Goal: Information Seeking & Learning: Learn about a topic

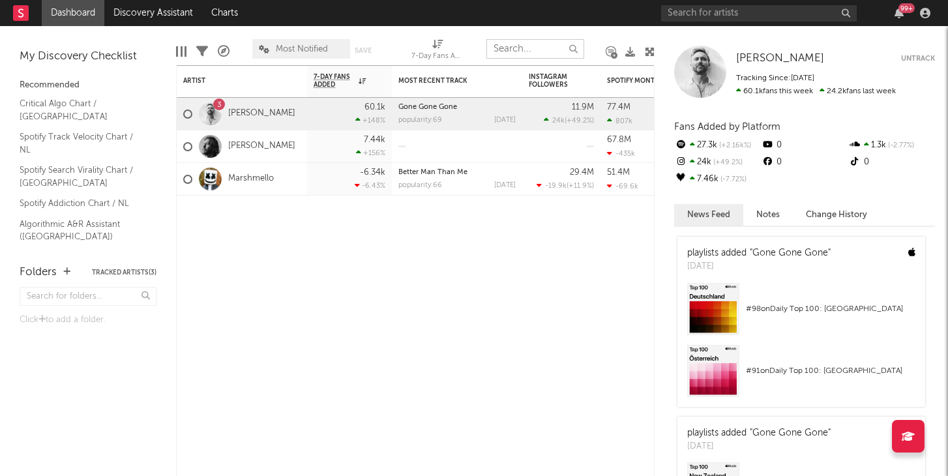
click at [557, 43] on input "text" at bounding box center [536, 49] width 98 height 20
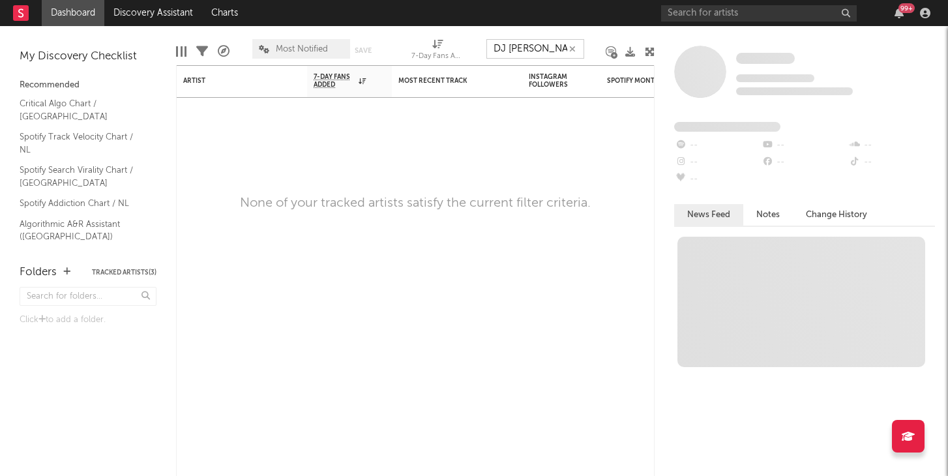
type input "DJ [PERSON_NAME]"
click at [547, 50] on input "DJ [PERSON_NAME]" at bounding box center [536, 49] width 98 height 20
click at [556, 50] on input "DJ [PERSON_NAME]" at bounding box center [536, 49] width 98 height 20
click at [709, 11] on input "text" at bounding box center [759, 13] width 196 height 16
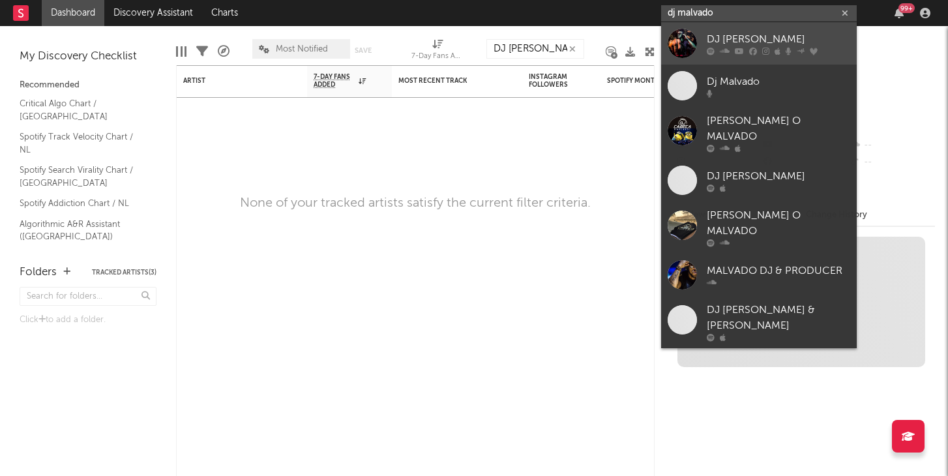
type input "dj malvado"
click at [687, 38] on div at bounding box center [682, 43] width 29 height 29
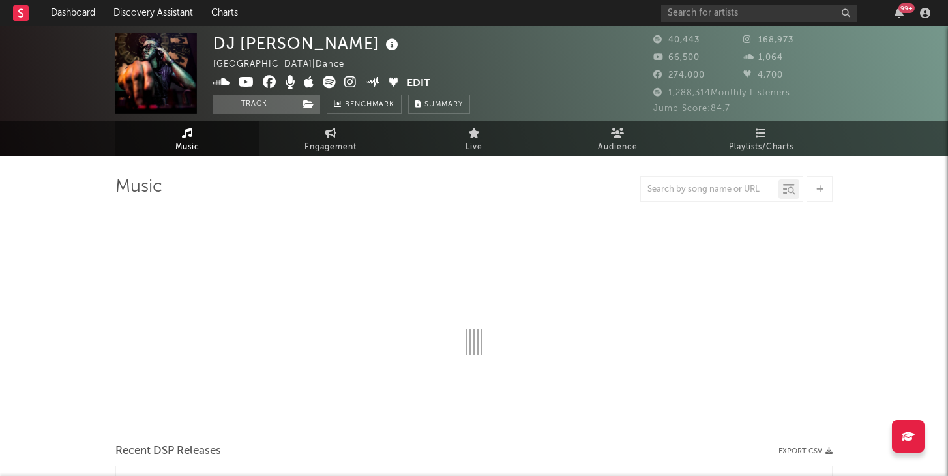
select select "6m"
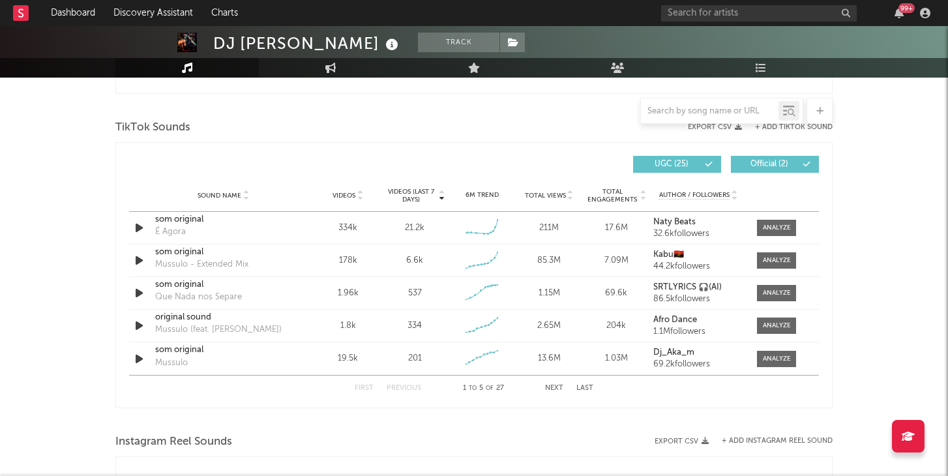
scroll to position [862, 0]
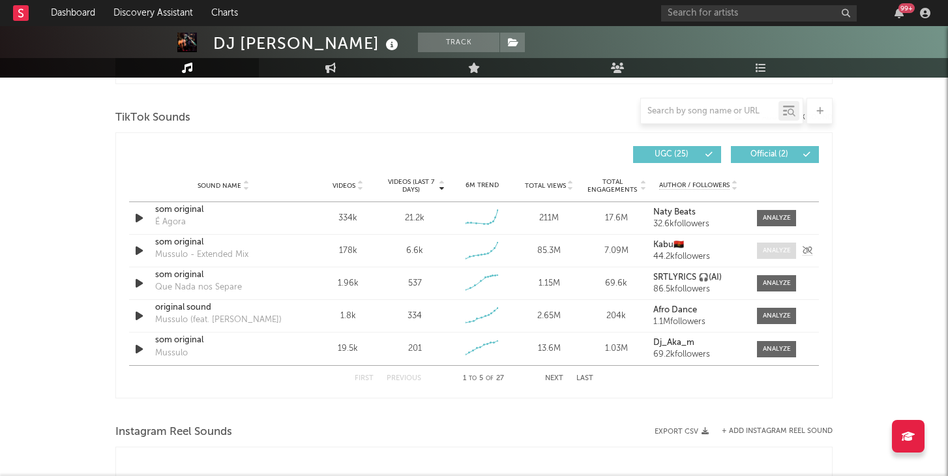
click at [784, 252] on div at bounding box center [777, 251] width 28 height 10
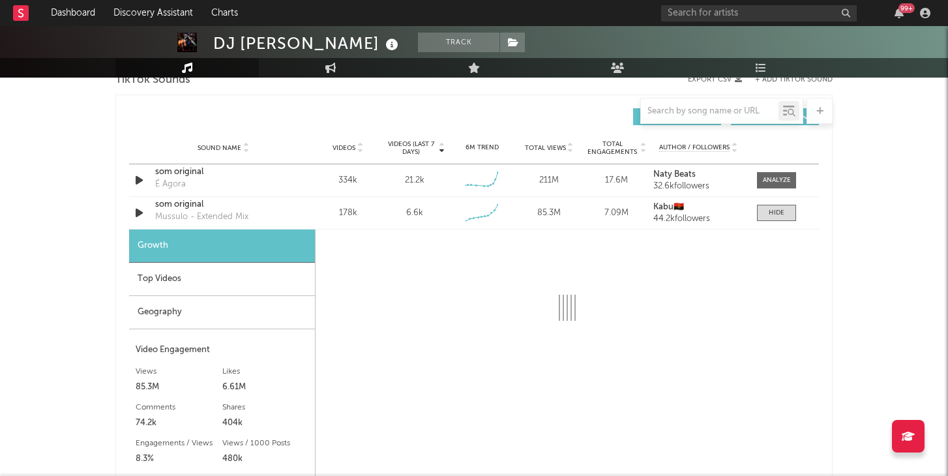
scroll to position [903, 0]
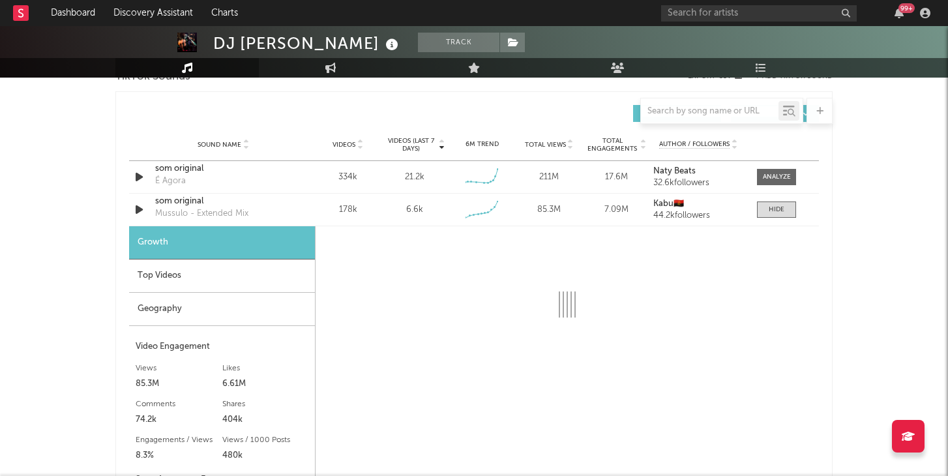
select select "6m"
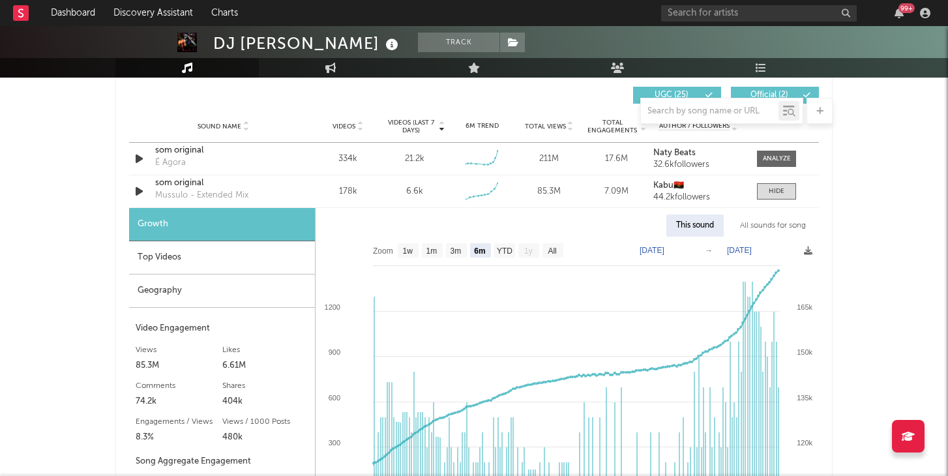
scroll to position [920, 0]
click at [884, 223] on div "DJ [PERSON_NAME] Track [GEOGRAPHIC_DATA] | Dance Edit Track Benchmark Summary 4…" at bounding box center [474, 271] width 948 height 2330
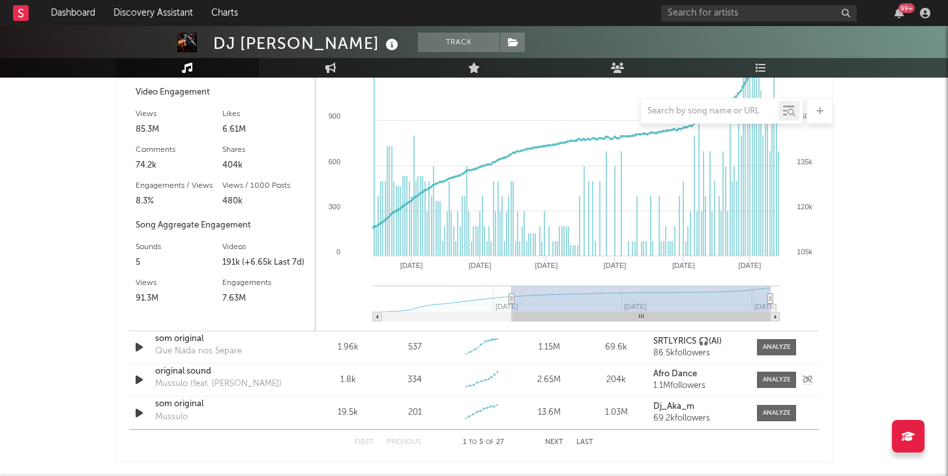
scroll to position [1160, 0]
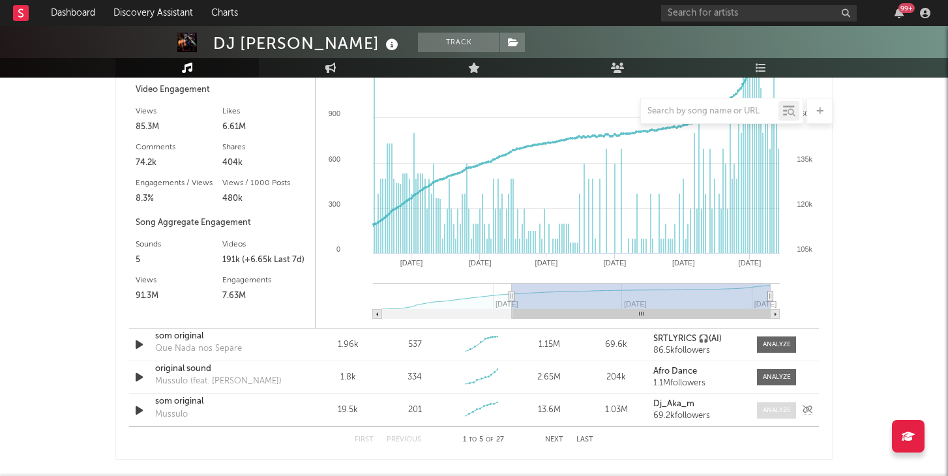
click at [774, 410] on div at bounding box center [777, 411] width 28 height 10
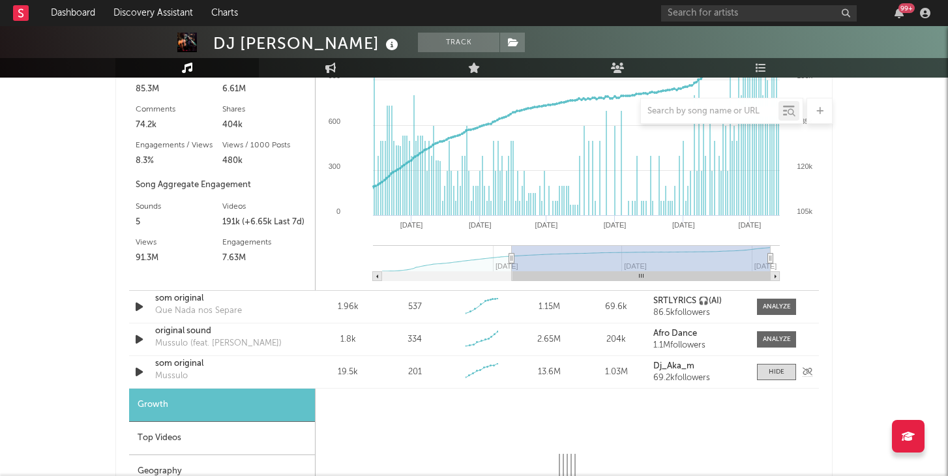
scroll to position [1456, 0]
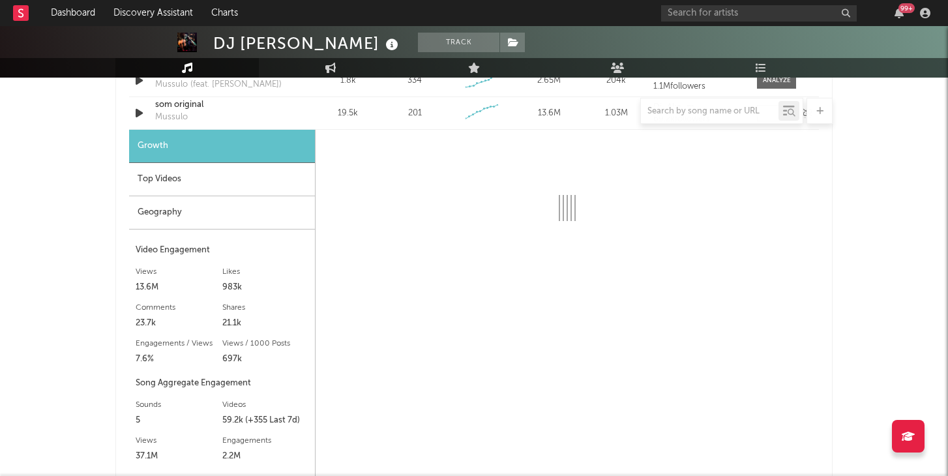
select select "6m"
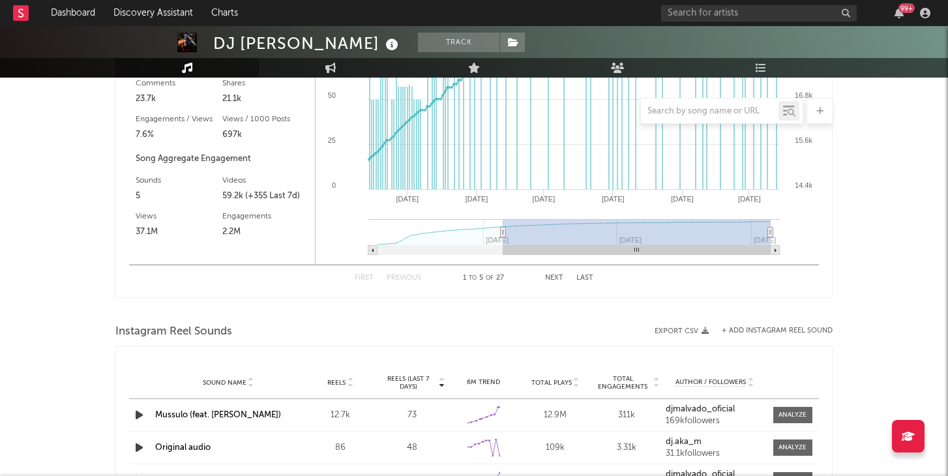
scroll to position [1683, 0]
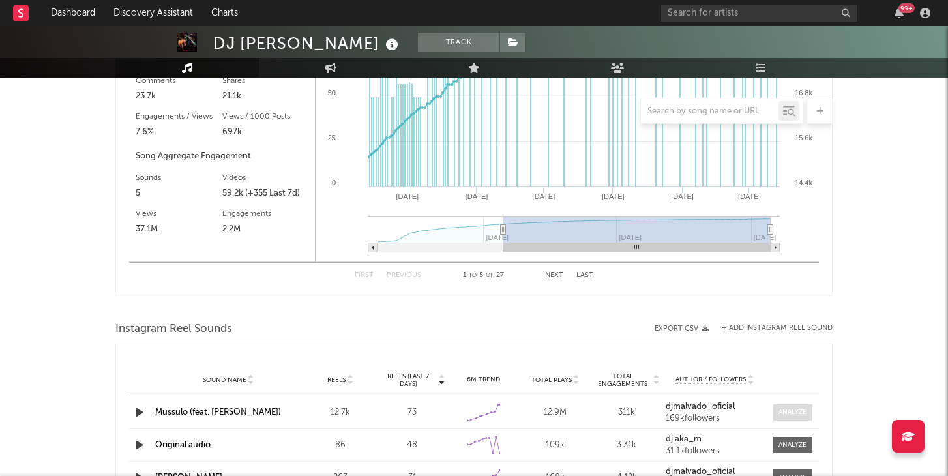
click at [793, 411] on div at bounding box center [793, 413] width 28 height 10
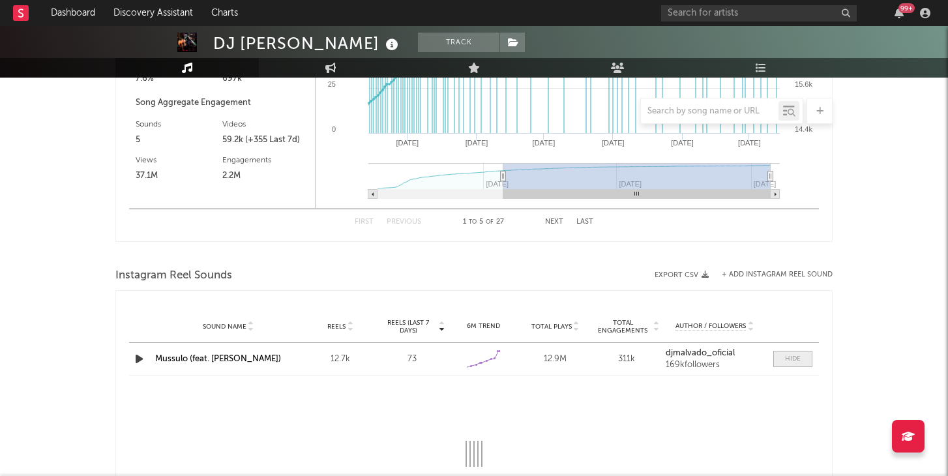
select select "6m"
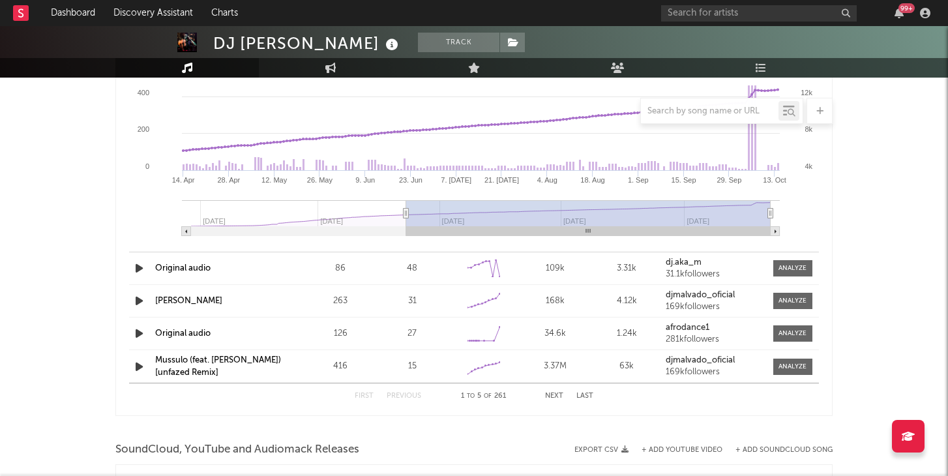
scroll to position [2131, 0]
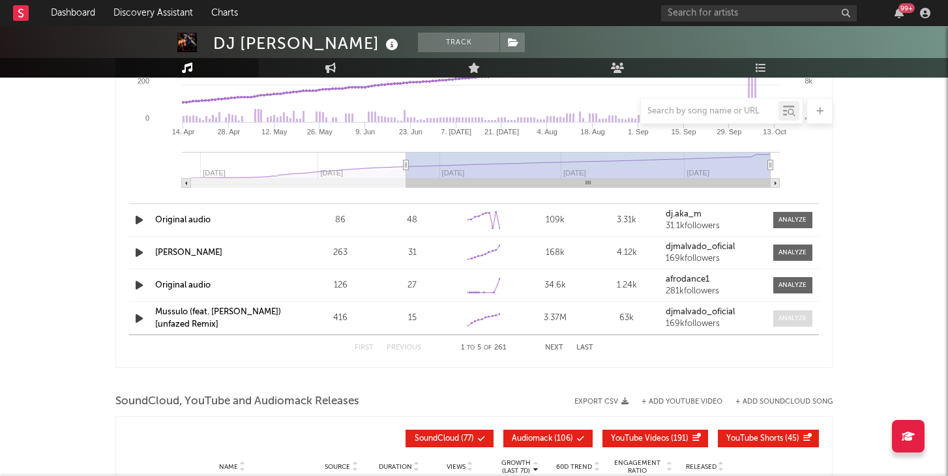
click at [789, 318] on div at bounding box center [793, 319] width 28 height 10
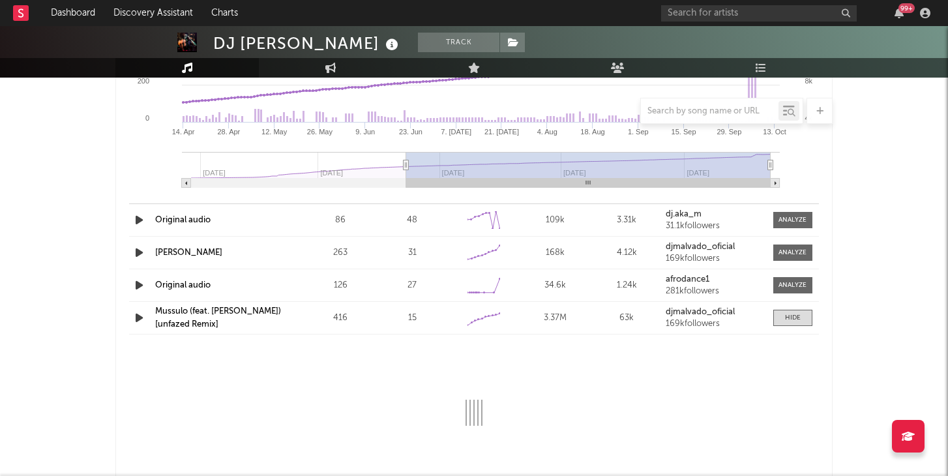
select select "1w"
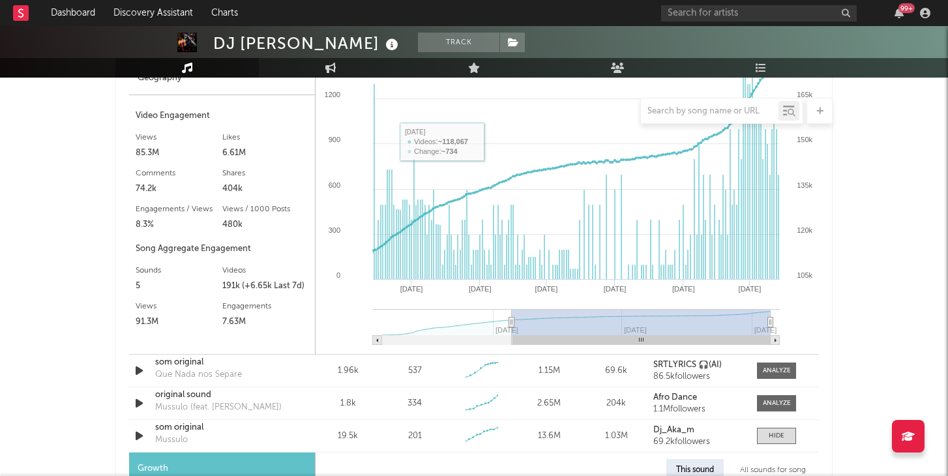
scroll to position [1304, 0]
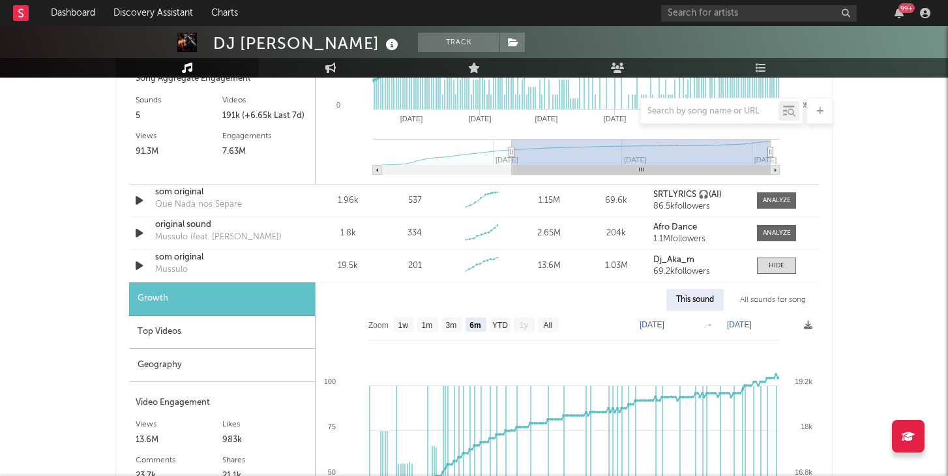
click at [211, 337] on div "Top Videos" at bounding box center [222, 332] width 186 height 33
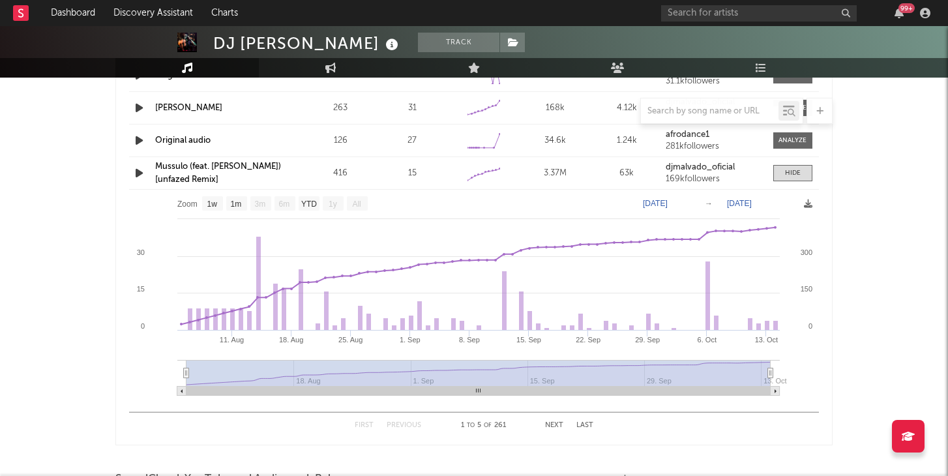
scroll to position [2498, 0]
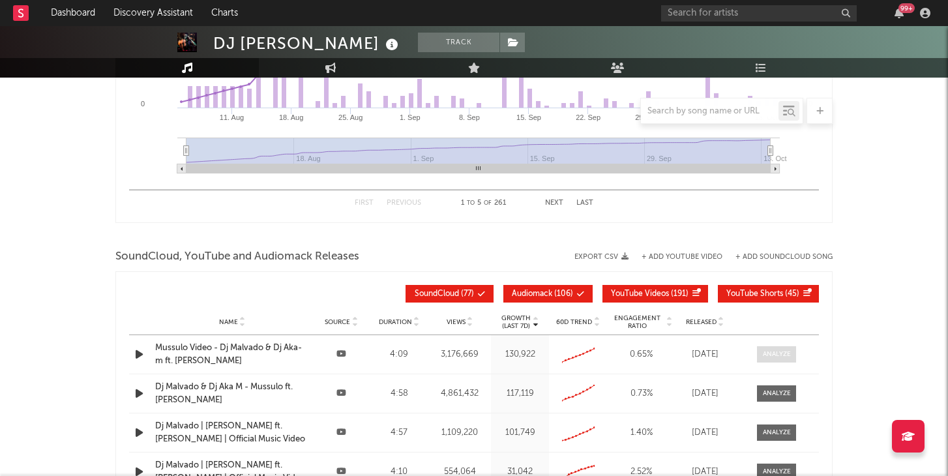
click at [785, 353] on div at bounding box center [777, 355] width 28 height 10
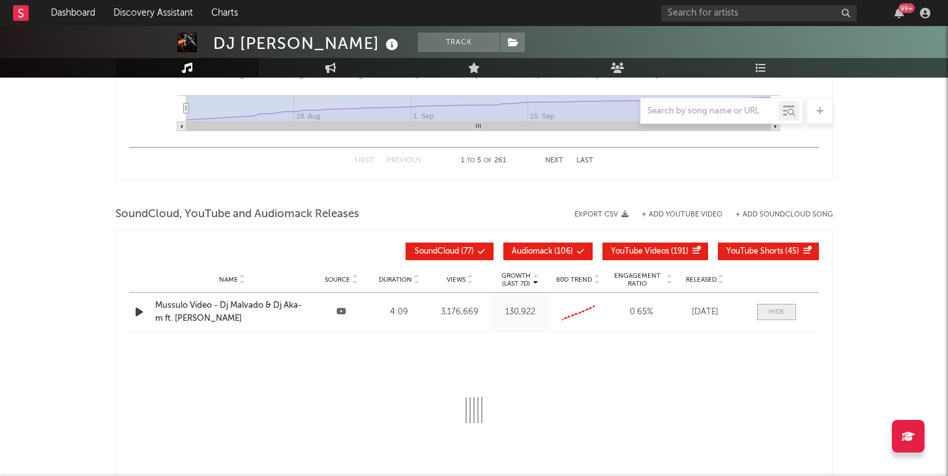
select select "All"
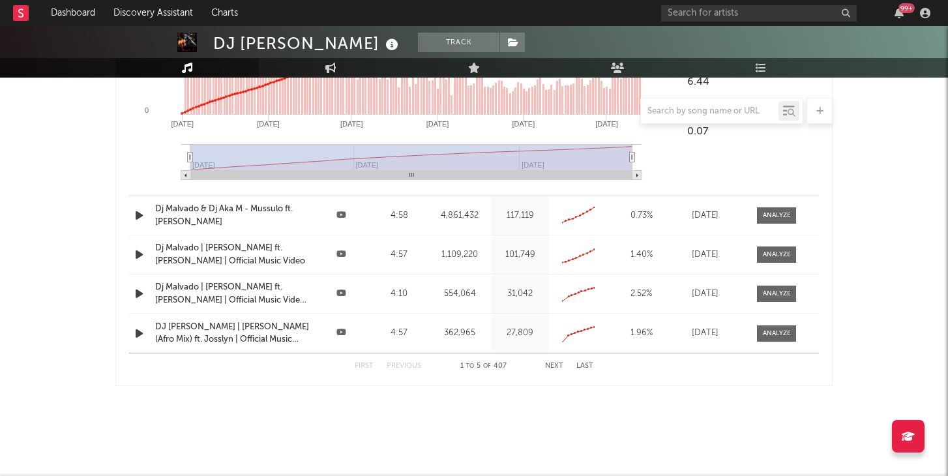
scroll to position [2932, 0]
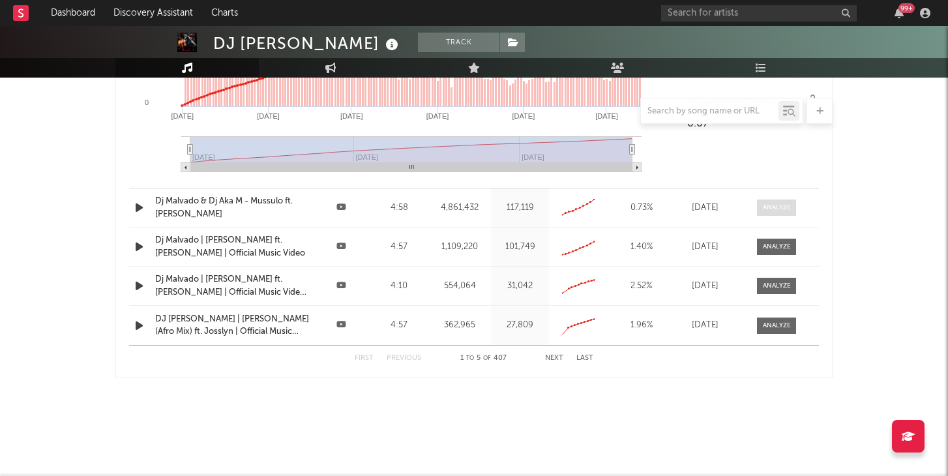
click at [785, 201] on span at bounding box center [776, 208] width 39 height 16
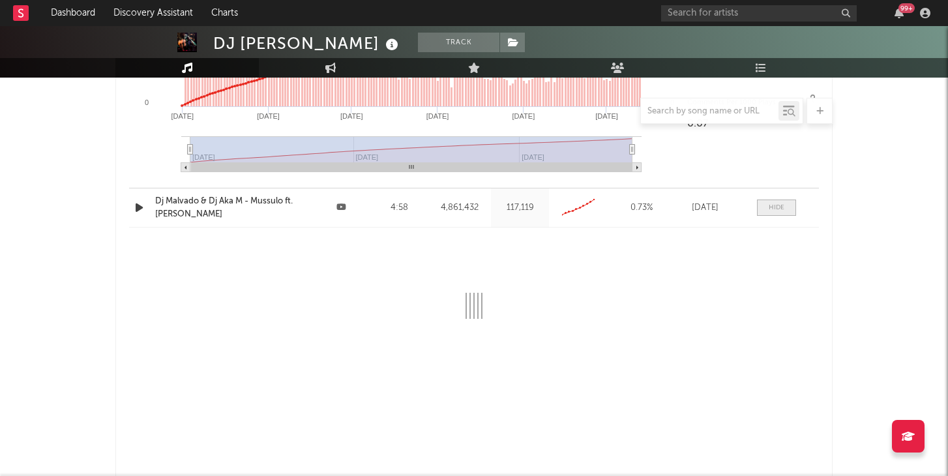
select select "6m"
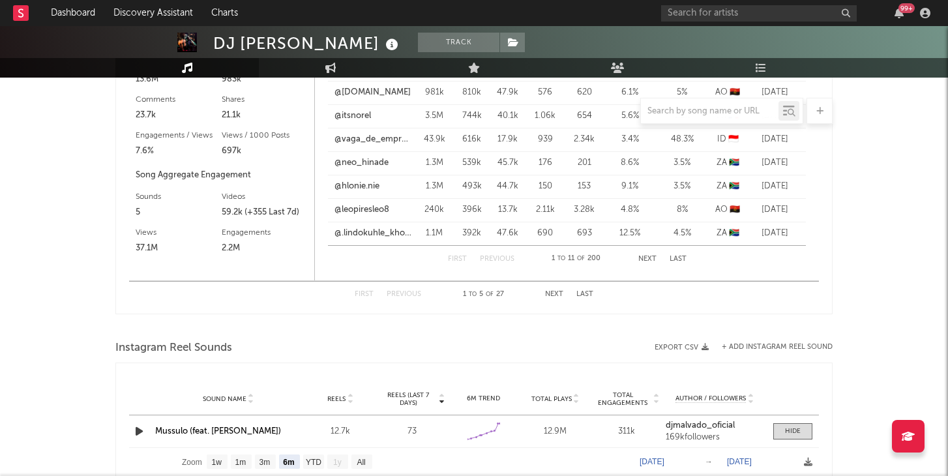
scroll to position [1389, 0]
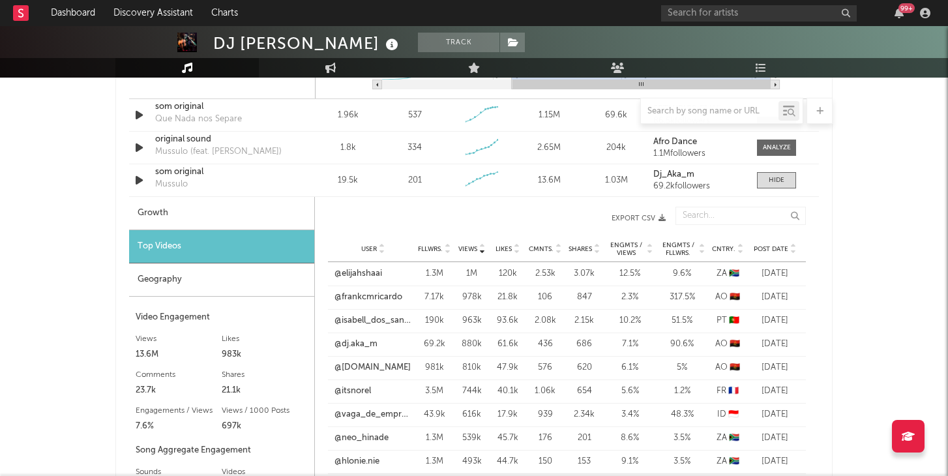
click at [228, 283] on div "Geography" at bounding box center [221, 279] width 185 height 33
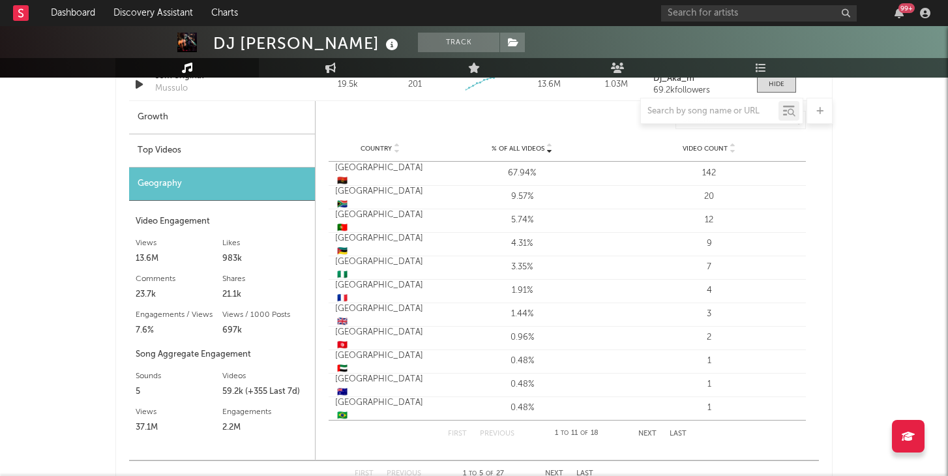
scroll to position [1486, 0]
click at [644, 435] on button "Next" at bounding box center [647, 432] width 18 height 7
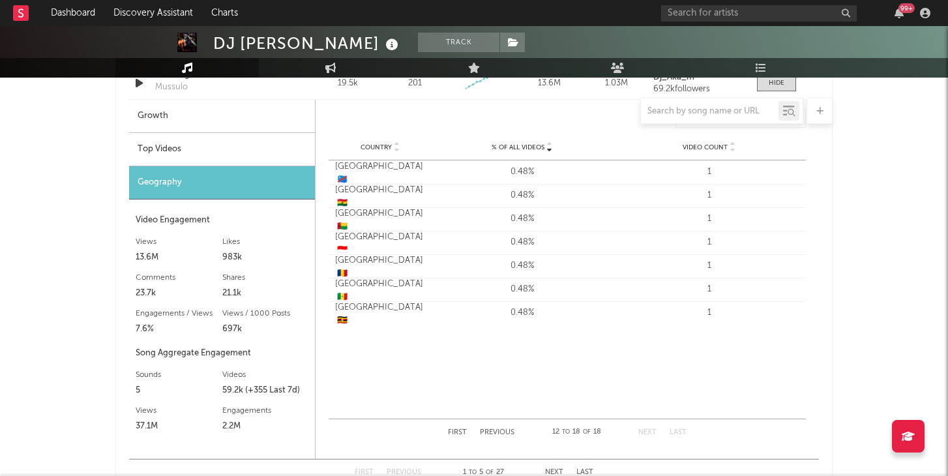
click at [503, 431] on button "Previous" at bounding box center [497, 432] width 35 height 7
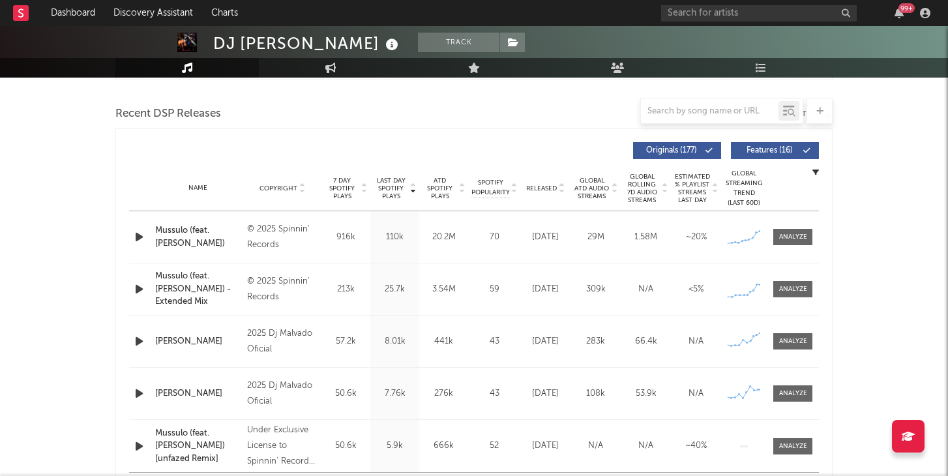
scroll to position [440, 0]
click at [802, 235] on div at bounding box center [793, 238] width 28 height 10
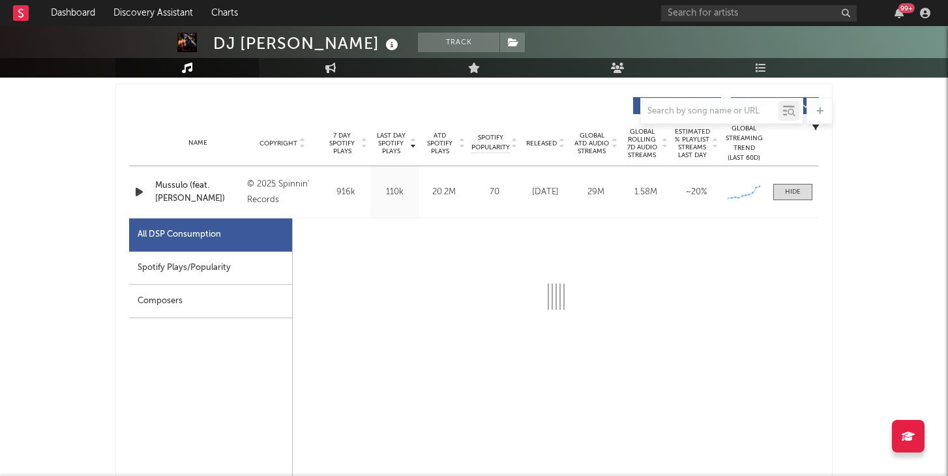
select select "6m"
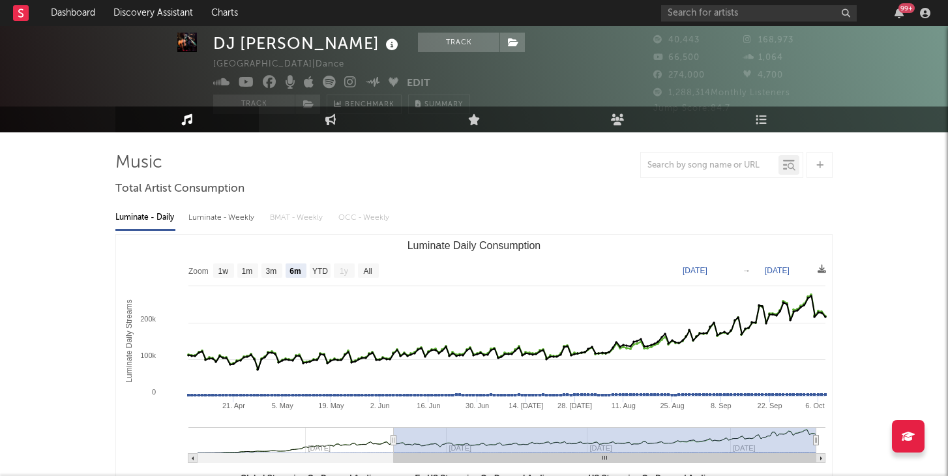
scroll to position [0, 0]
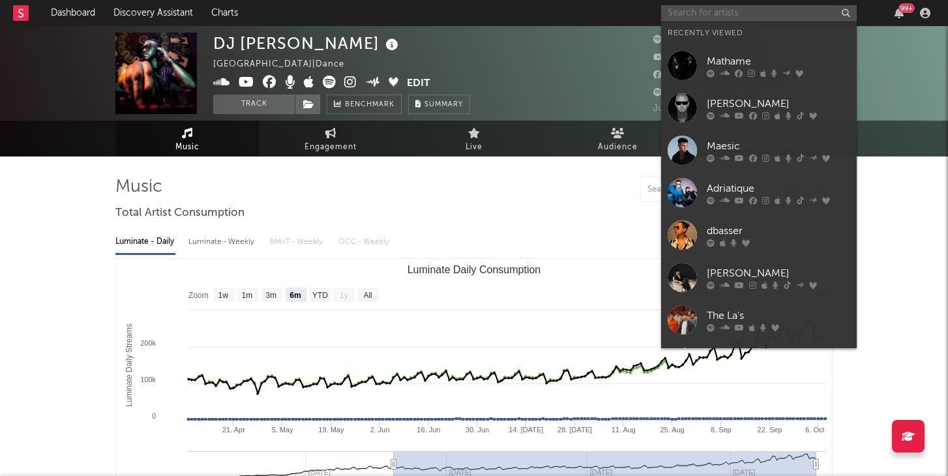
click at [732, 9] on input "text" at bounding box center [759, 13] width 196 height 16
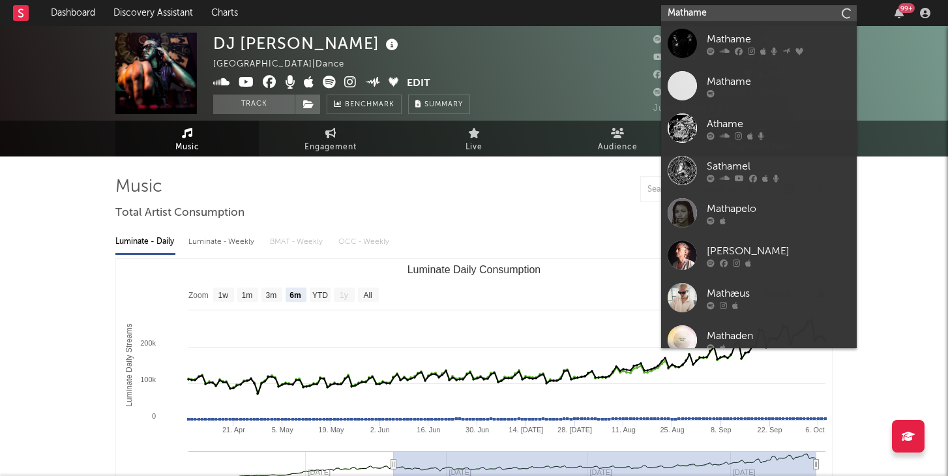
type input "Mathame"
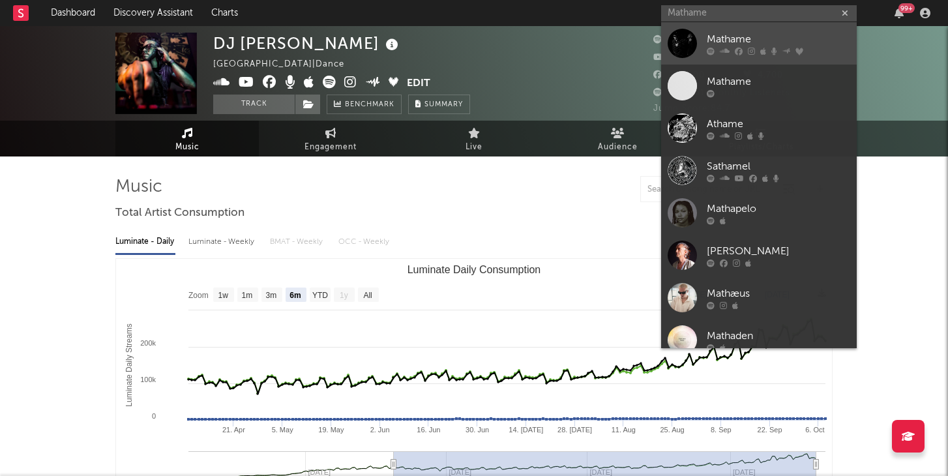
click at [684, 50] on div at bounding box center [682, 43] width 29 height 29
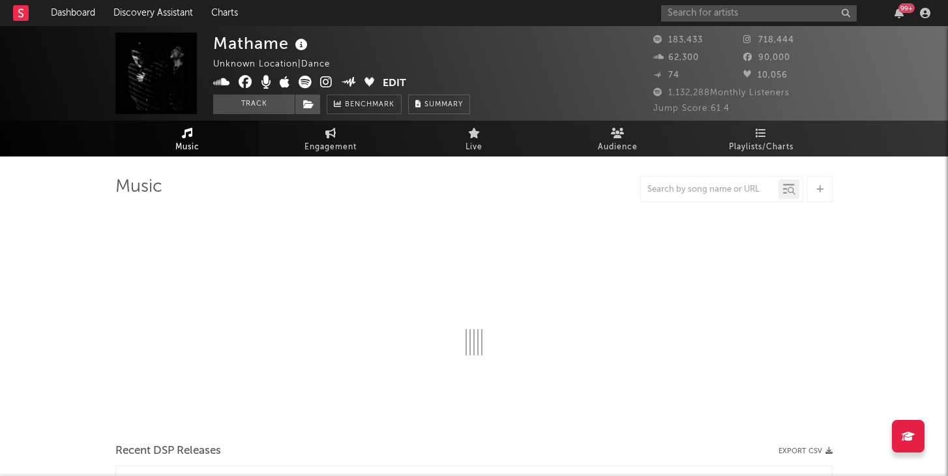
select select "6m"
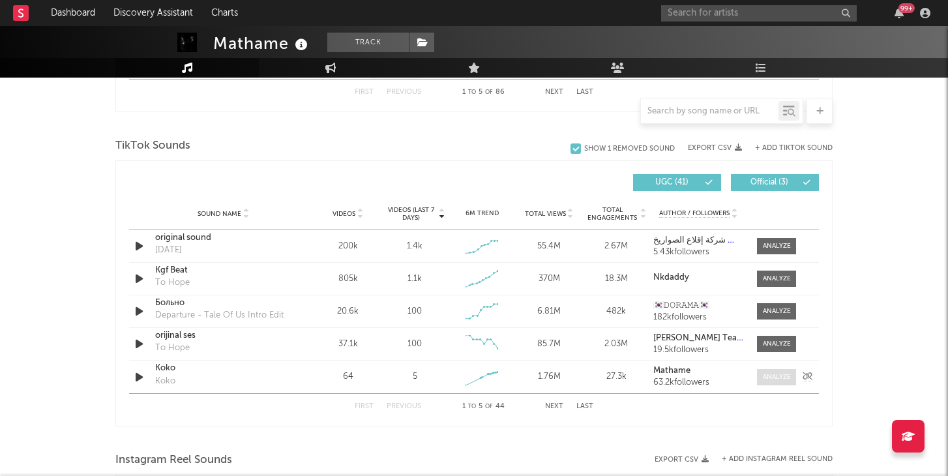
scroll to position [835, 0]
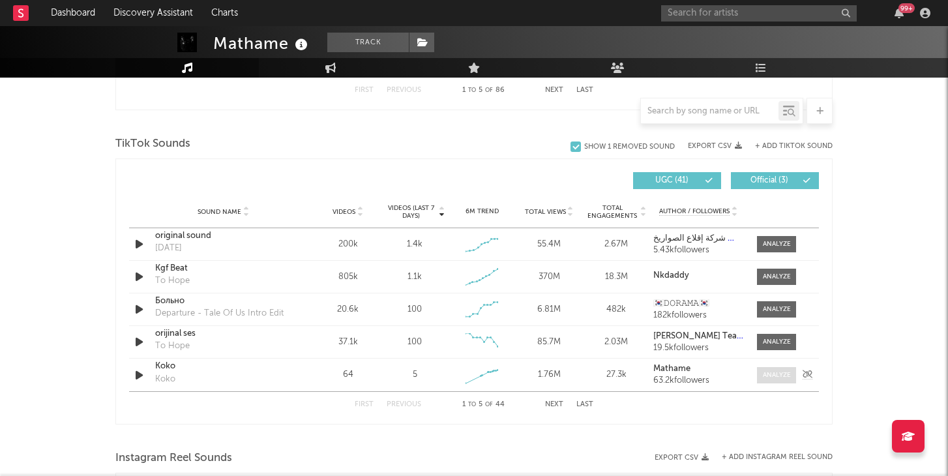
click at [781, 377] on div at bounding box center [777, 375] width 28 height 10
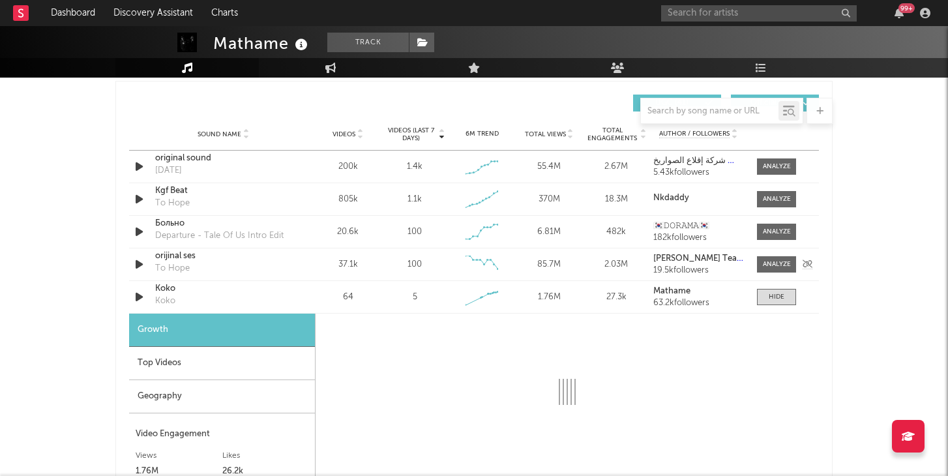
select select "1w"
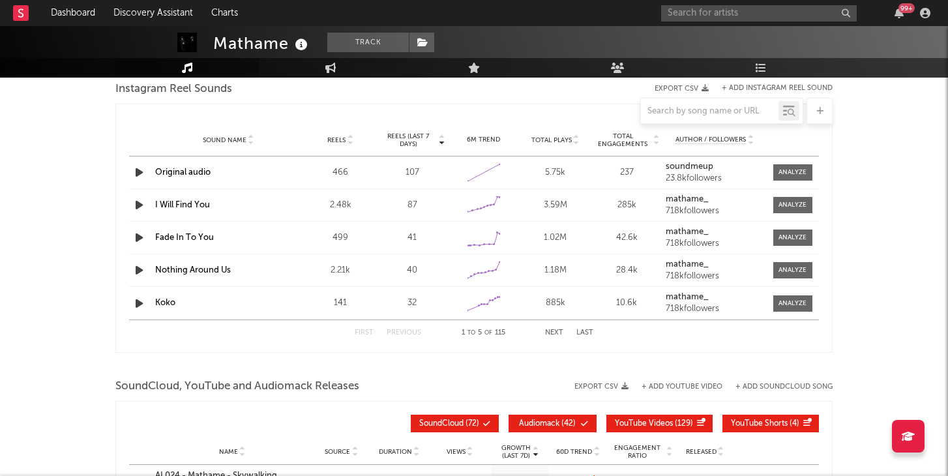
scroll to position [1568, 0]
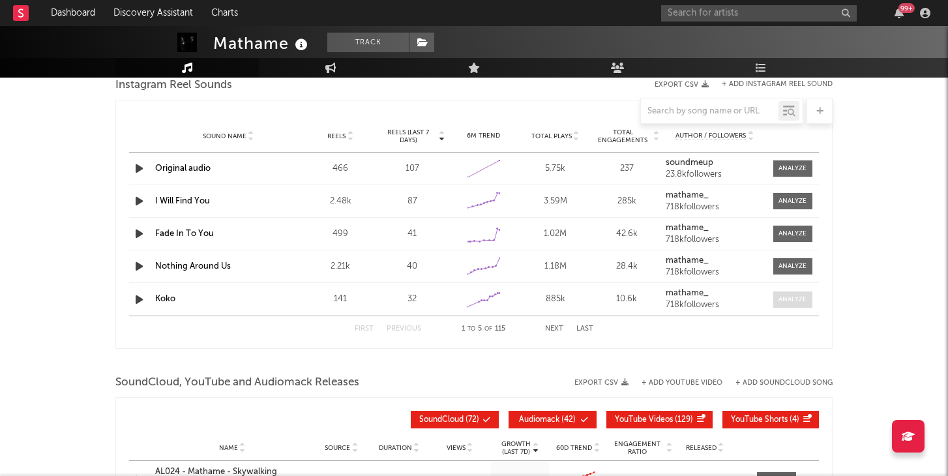
click at [794, 297] on div at bounding box center [793, 300] width 28 height 10
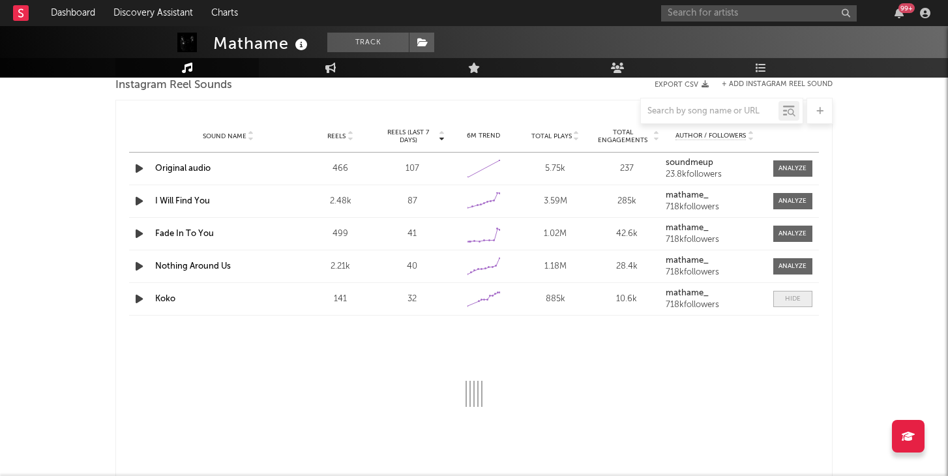
select select "1w"
